Goal: Ask a question

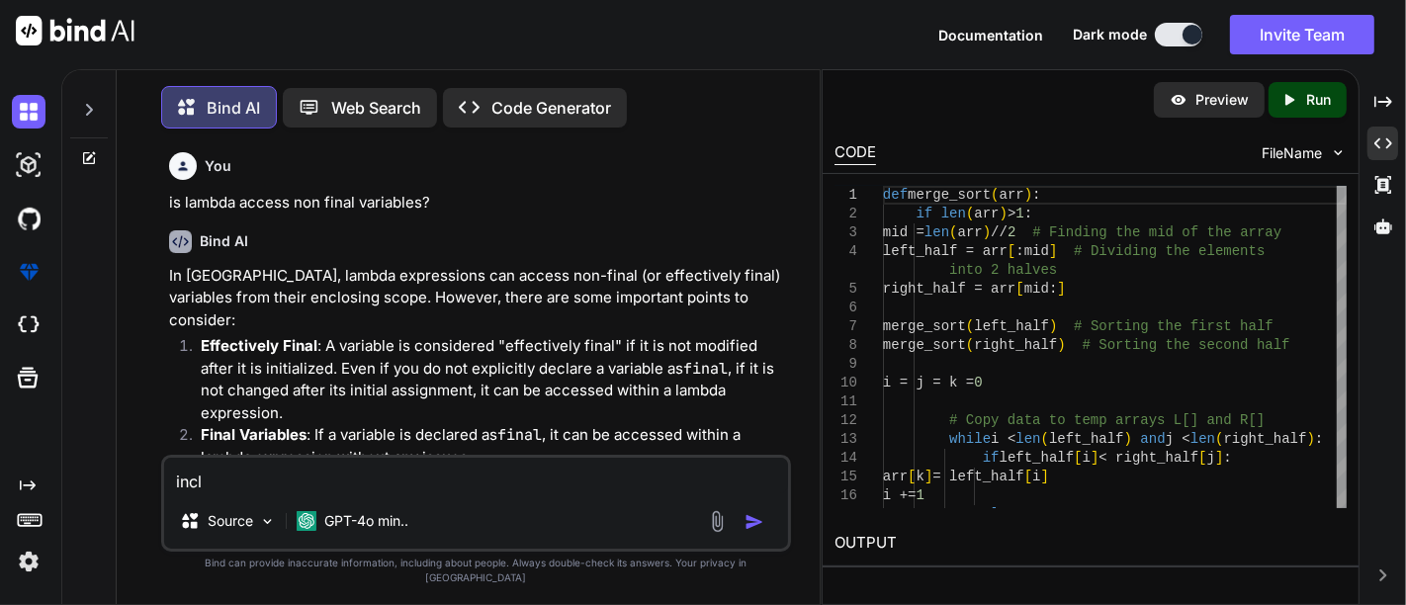
scroll to position [5307, 0]
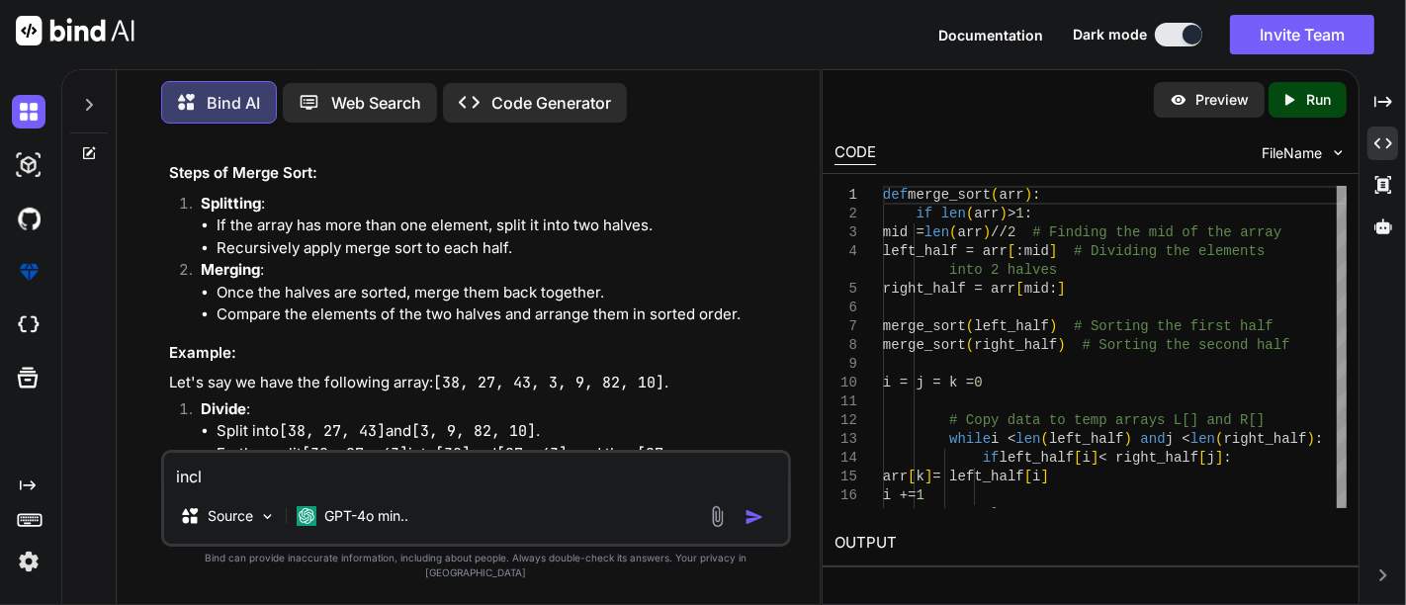
type textarea "inc"
type textarea "x"
type textarea "in"
type textarea "x"
type textarea "inl"
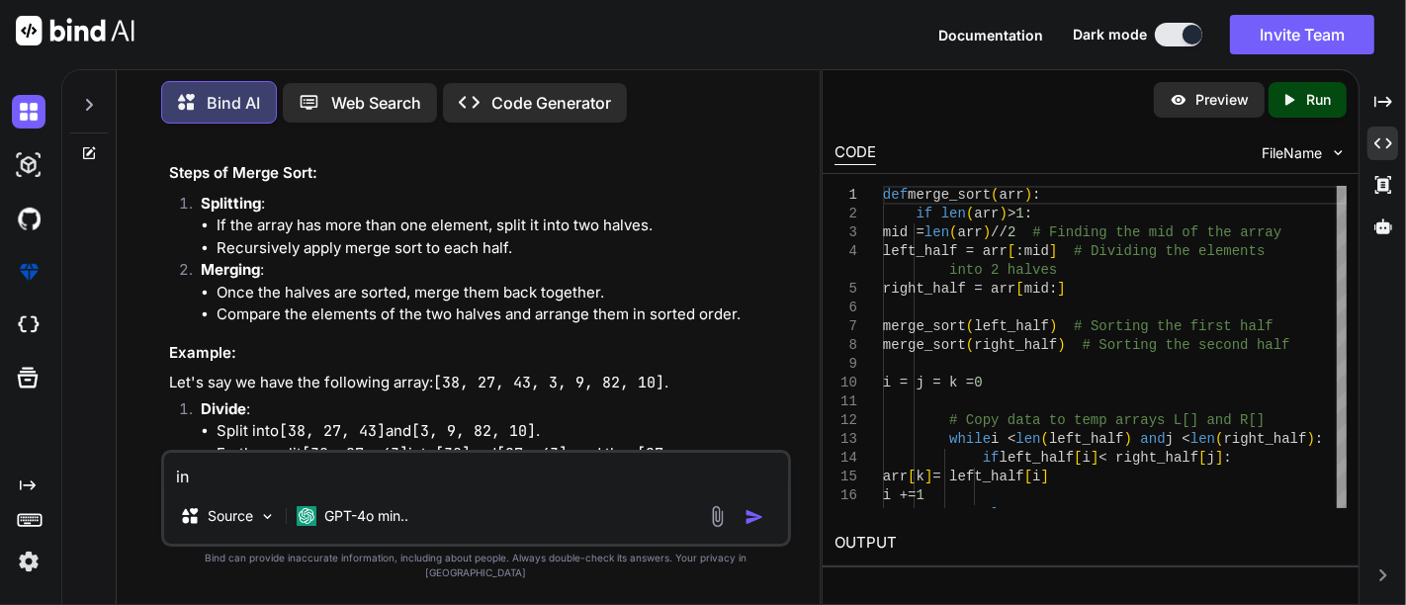
type textarea "x"
type textarea "inli"
type textarea "x"
type textarea "inlin"
type textarea "x"
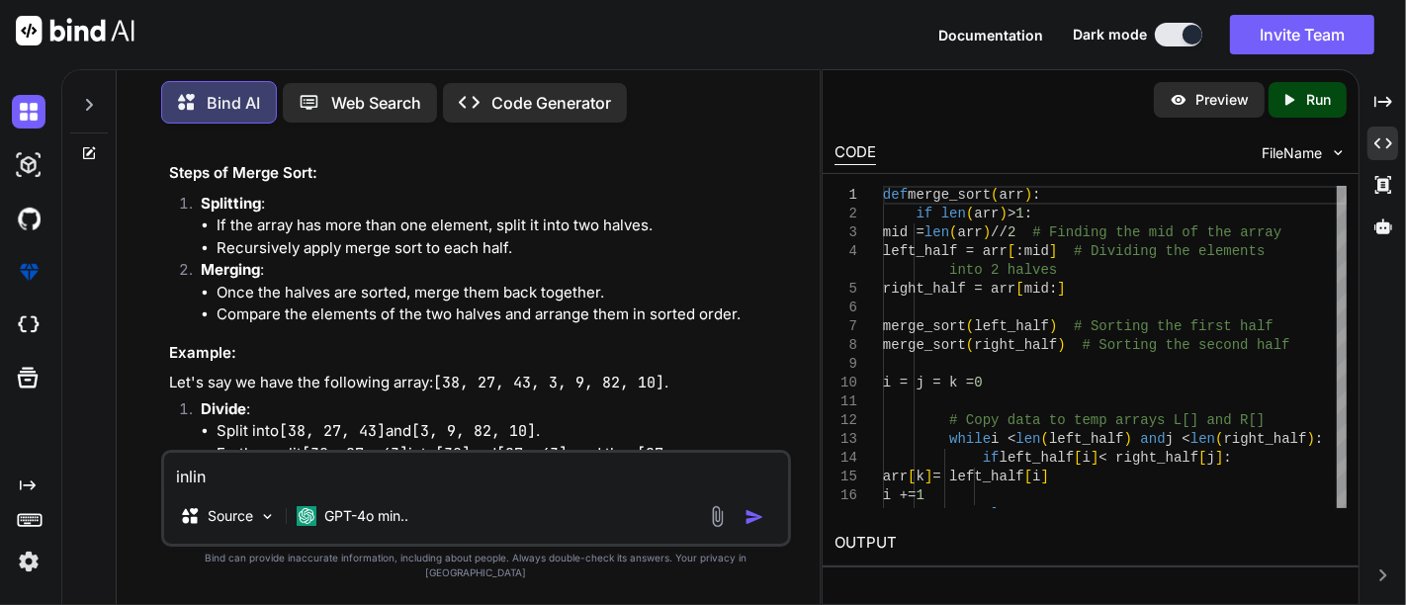
type textarea "inline"
type textarea "x"
type textarea "inline"
type textarea "x"
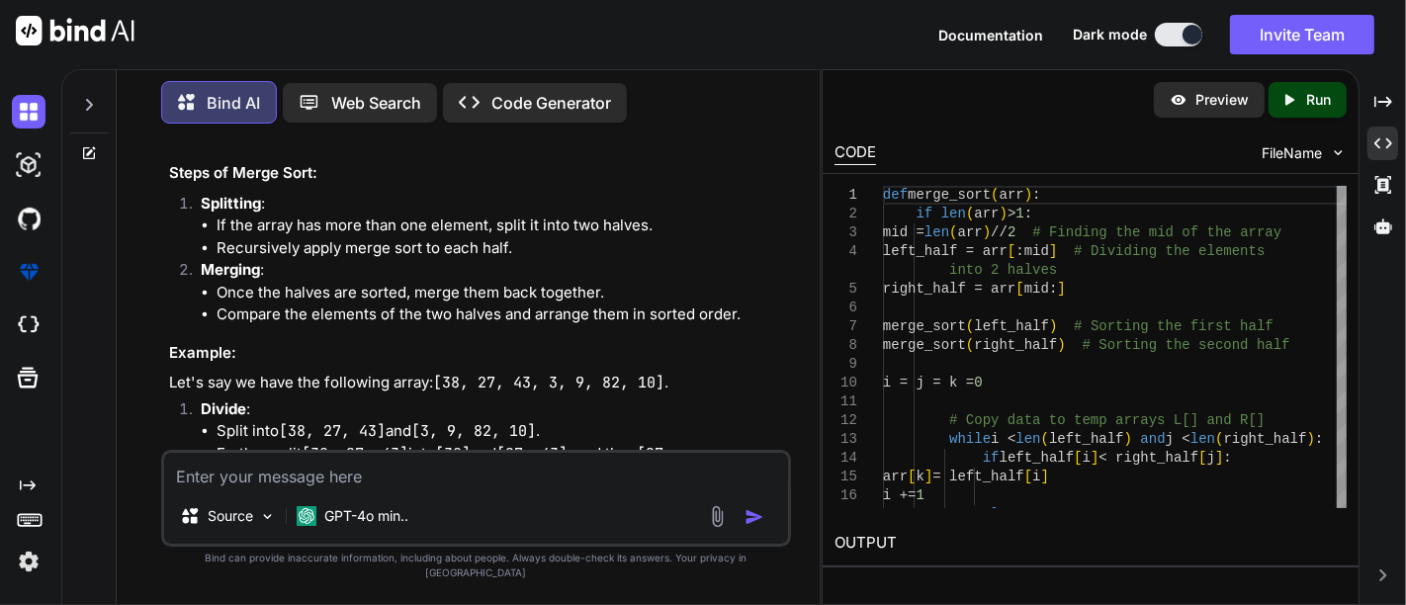
type textarea "c"
type textarea "x"
type textarea "co"
type textarea "x"
type textarea "con"
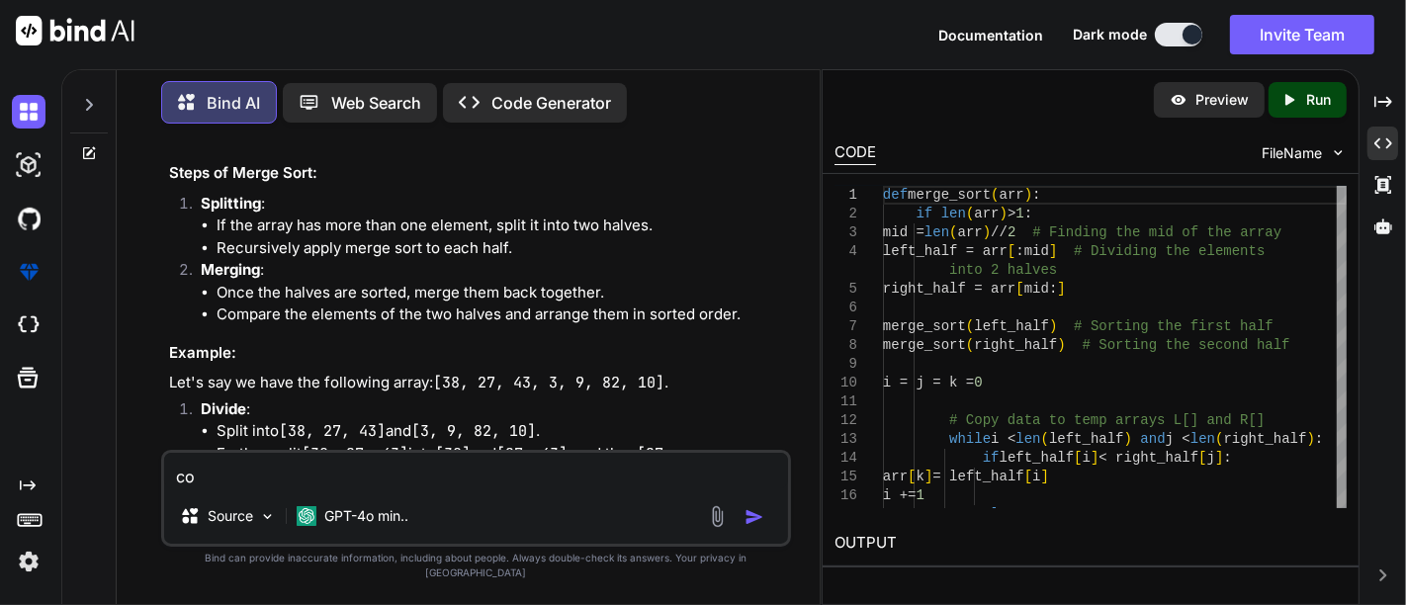
type textarea "x"
click at [262, 488] on textarea "con" at bounding box center [476, 471] width 624 height 36
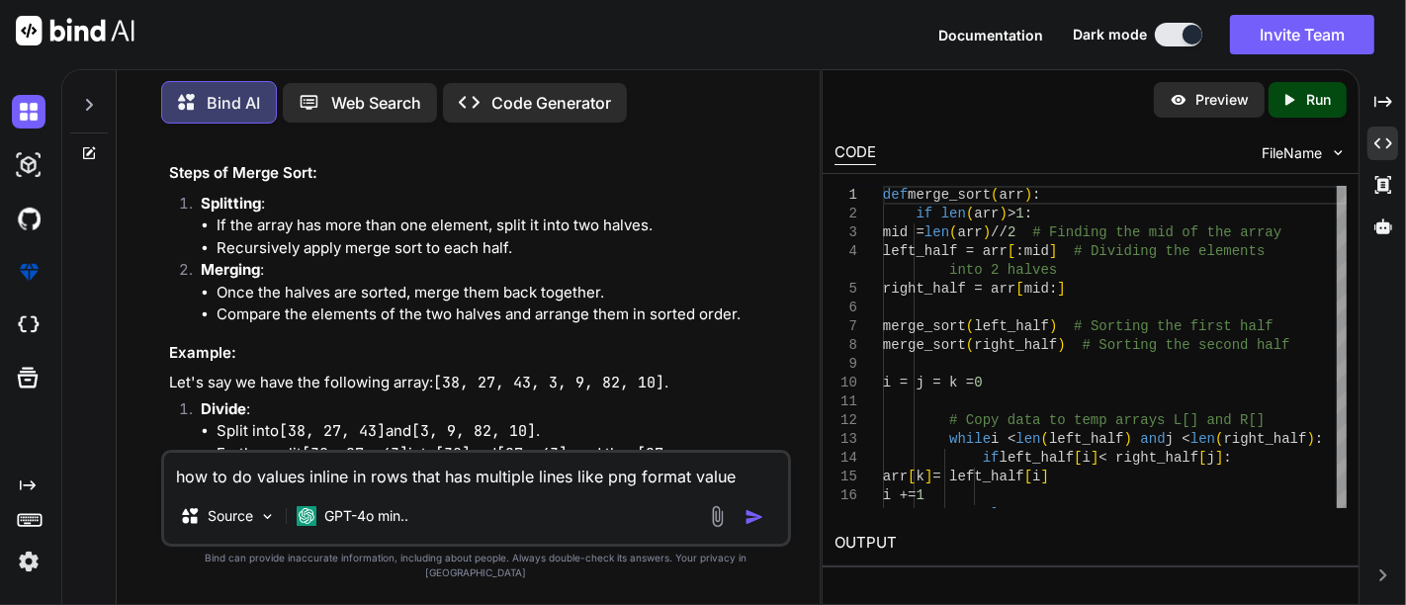
type textarea "how to do values inline in rows that has multiple lines like png format value."
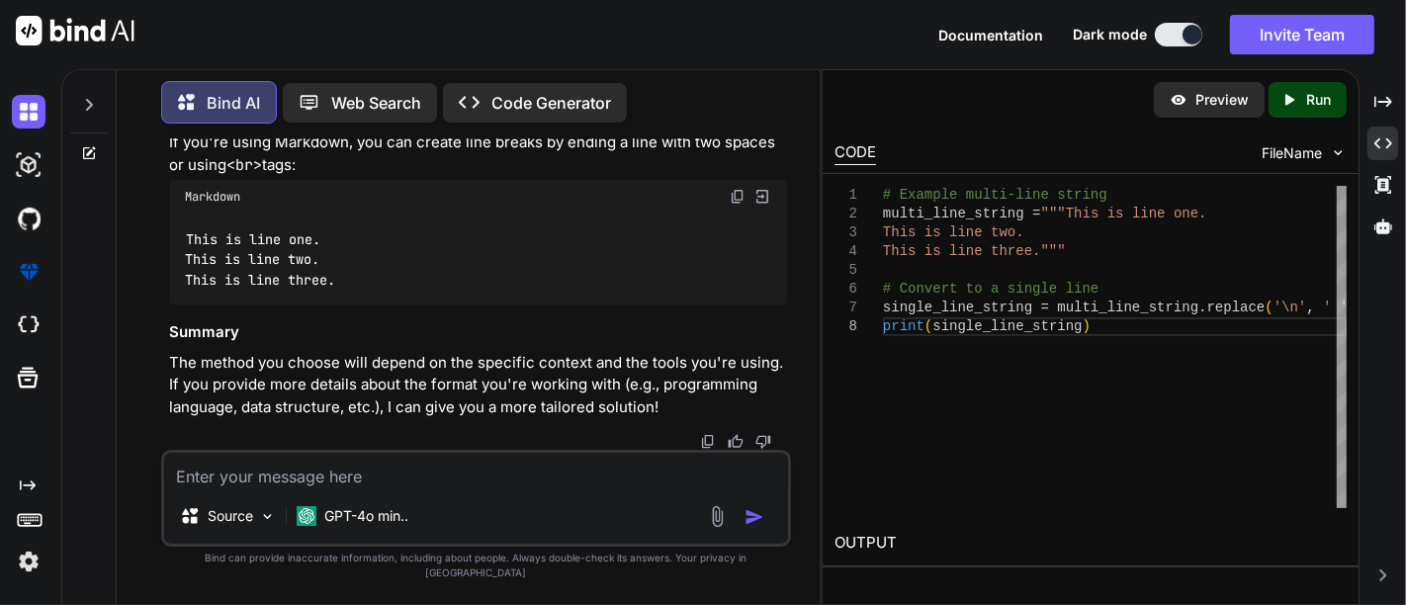
scroll to position [8537, 0]
type textarea "in db"
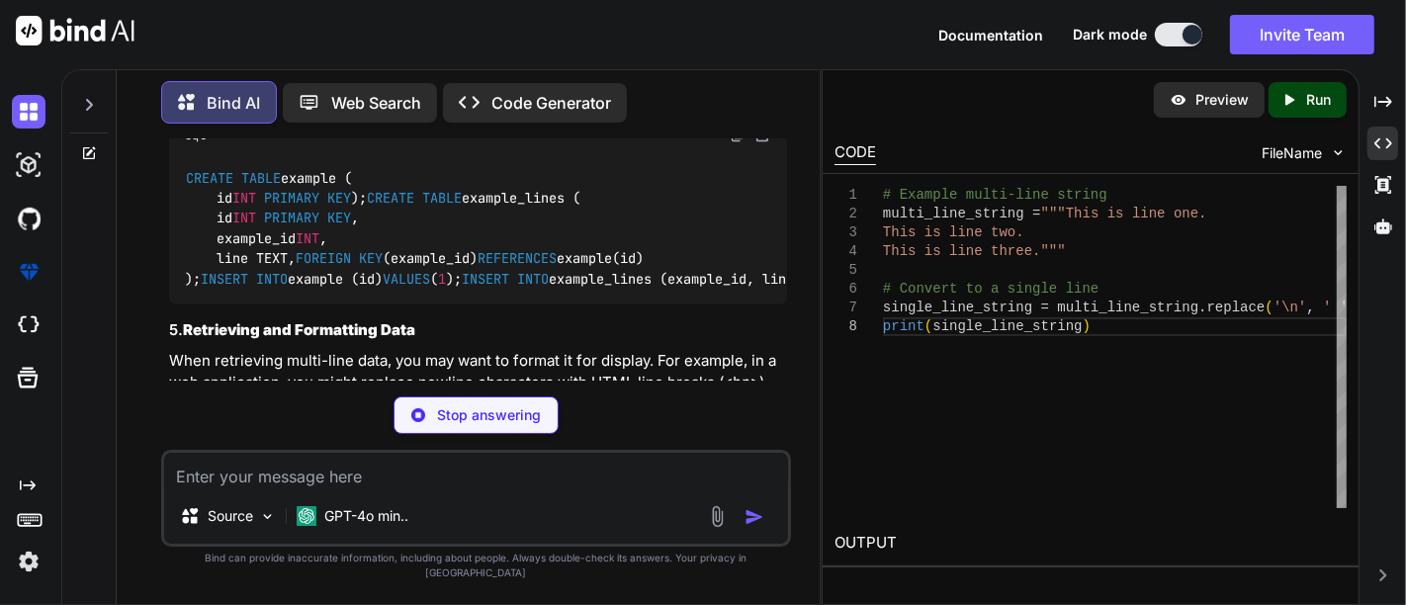
scroll to position [9454, 0]
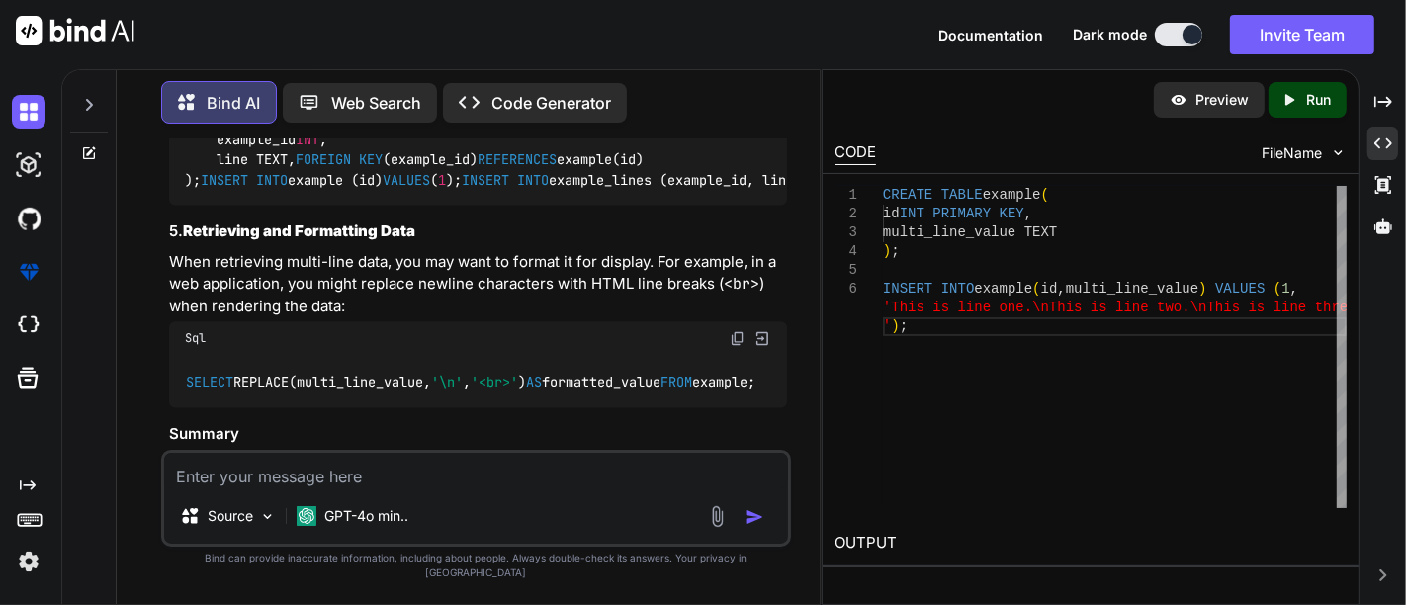
click at [296, 478] on textarea at bounding box center [476, 471] width 624 height 36
type textarea "convert multi"
type textarea "format multiline to inline in row dvb"
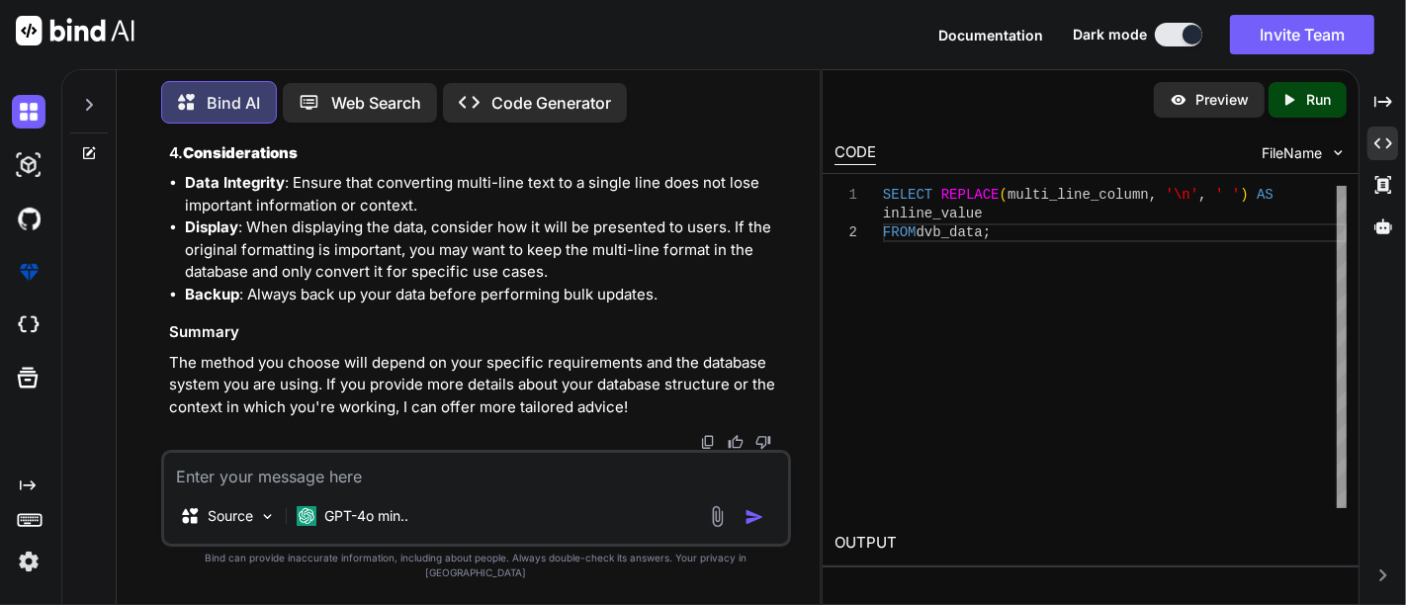
scroll to position [10975, 0]
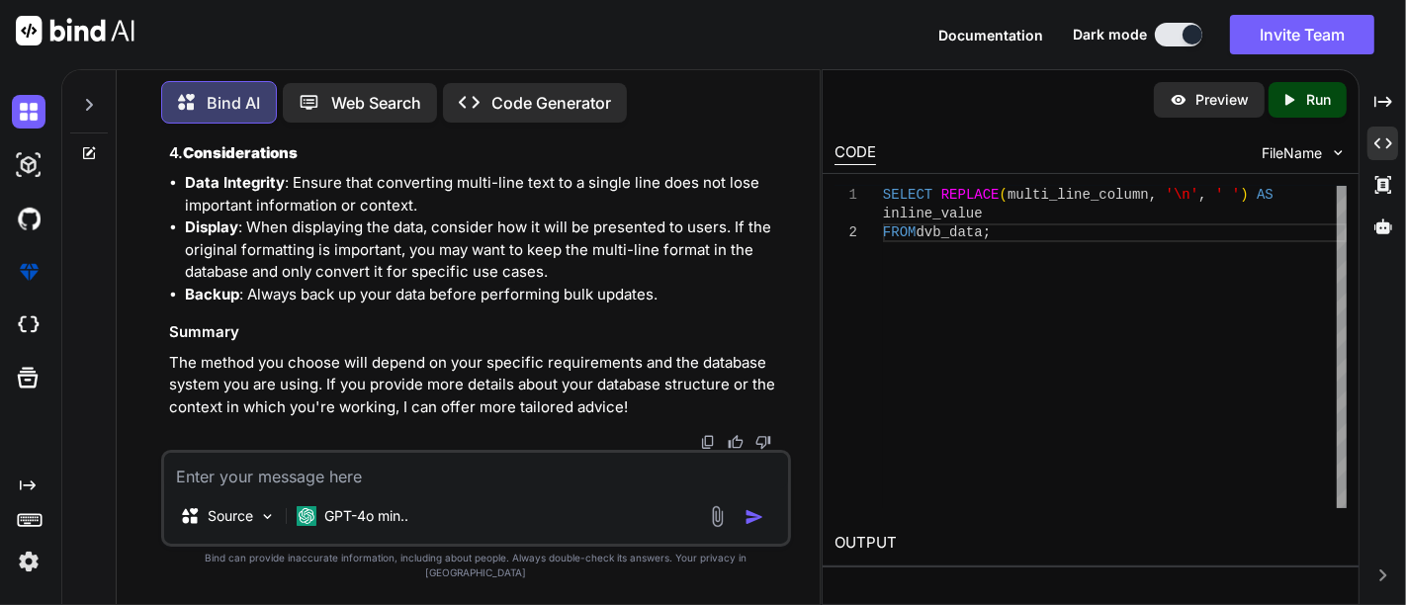
scroll to position [11057, 0]
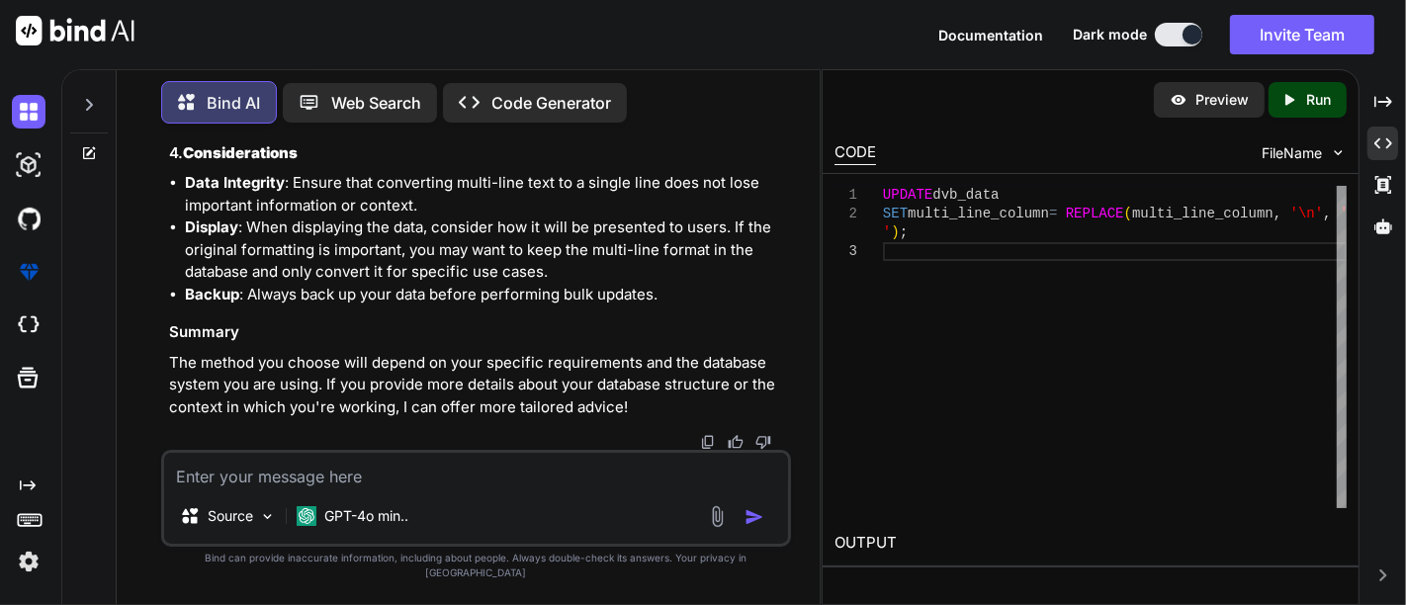
scroll to position [0, 0]
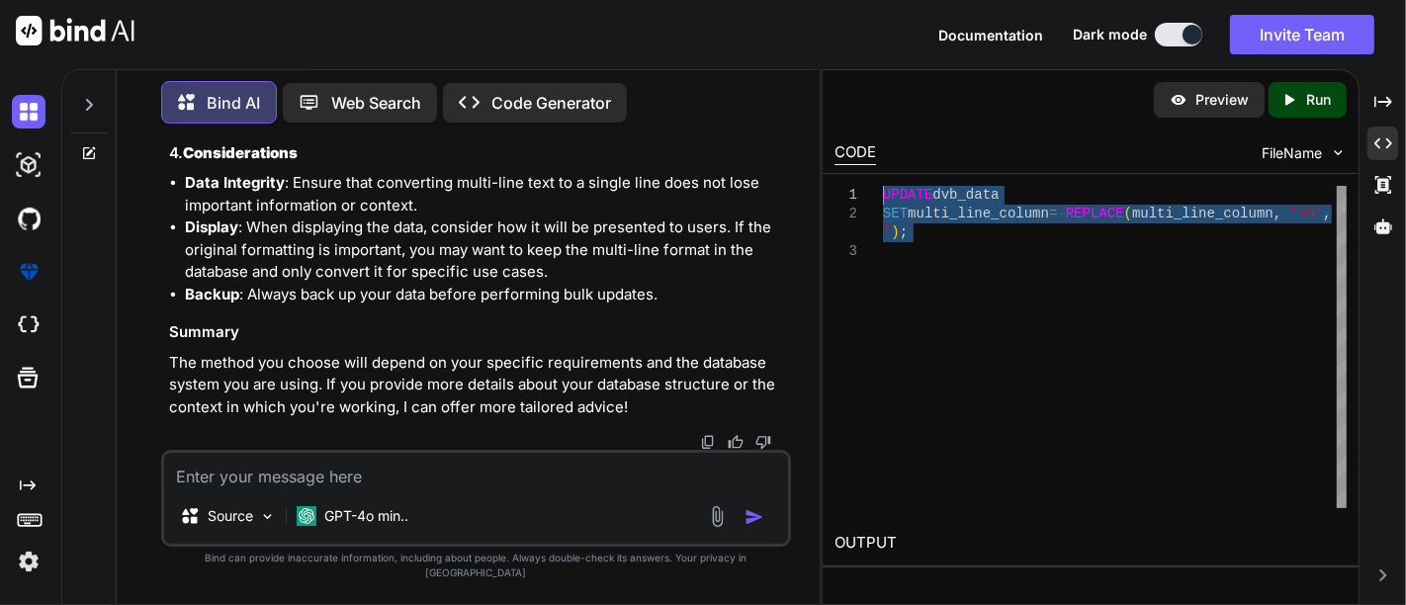
drag, startPoint x: 946, startPoint y: 289, endPoint x: 891, endPoint y: 180, distance: 122.0
click at [891, 186] on div "UPDATE dvb_data SET multi_line_column = REPLACE ( multi_line_column , '\n' , ' …" at bounding box center [1115, 347] width 464 height 322
type textarea "UPDATE dvb_data SET multi_line_column = REPLACE(multi_line_column, '\n', ' ');"
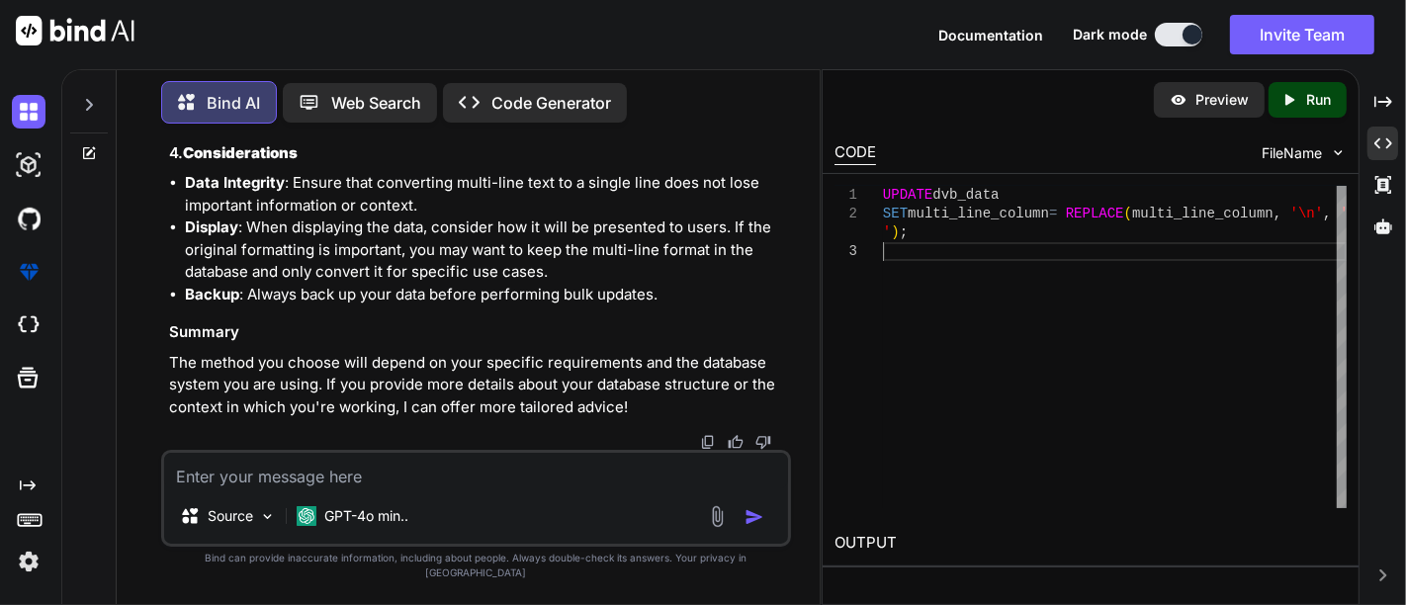
click at [1098, 258] on div "UPDATE dvb_data SET multi_line_column = REPLACE ( multi_line_column , '\n' , ' …" at bounding box center [1115, 347] width 464 height 322
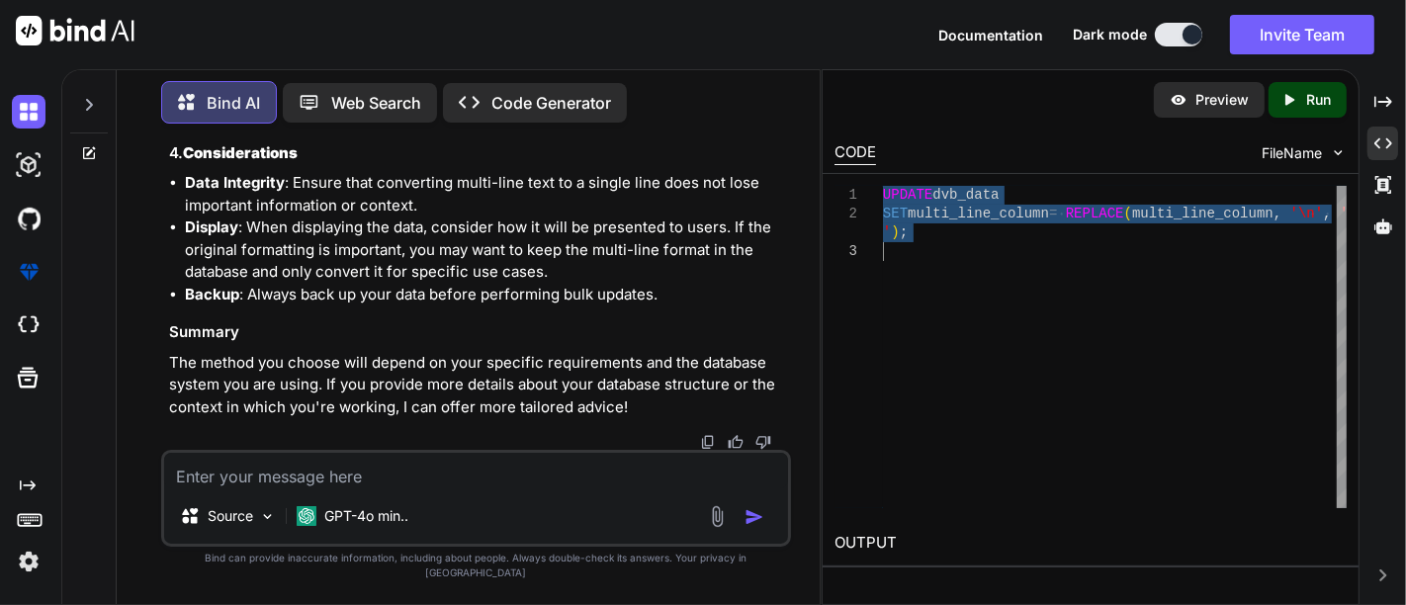
scroll to position [11830, 0]
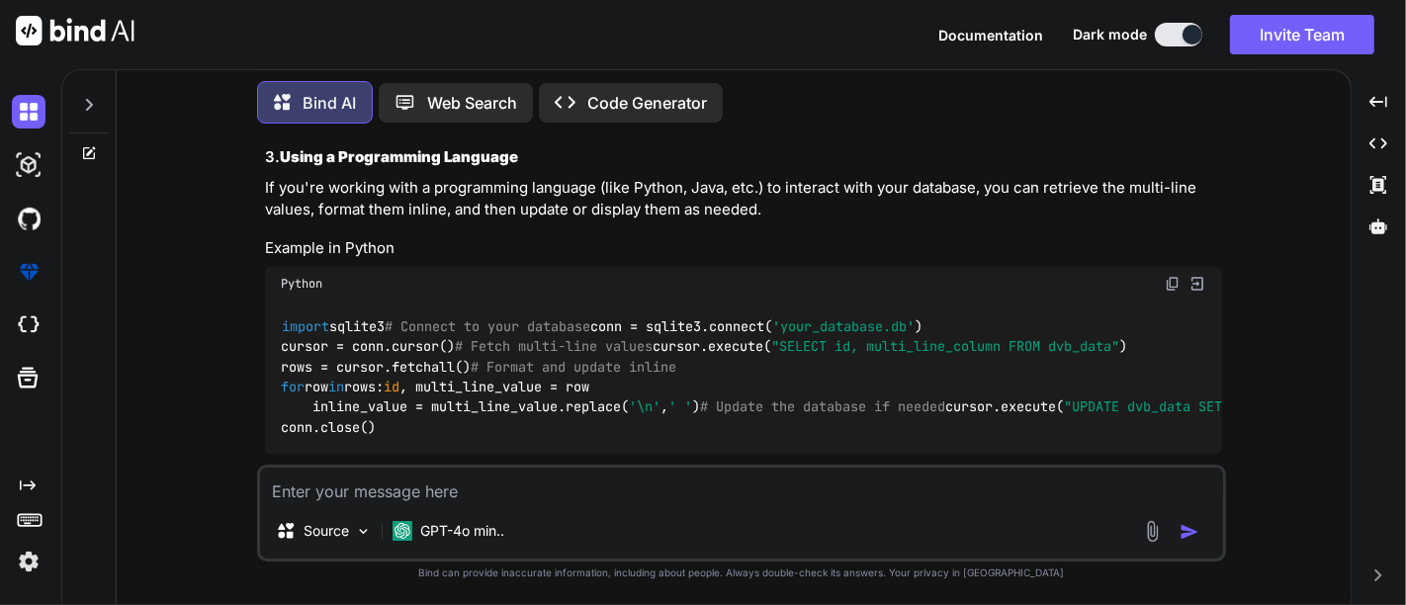
scroll to position [6109, 0]
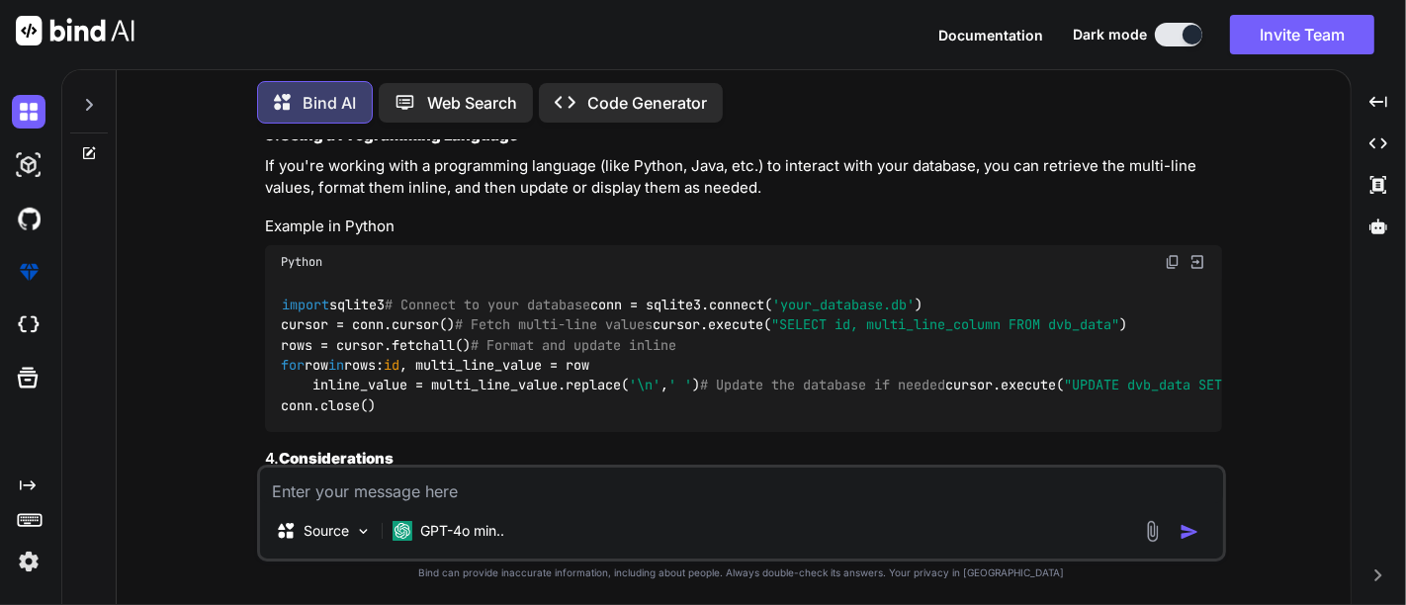
type textarea "x"
